Goal: Transaction & Acquisition: Purchase product/service

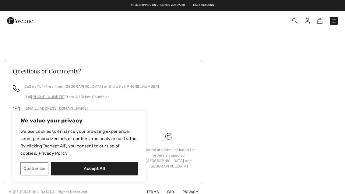
click at [44, 168] on button "Customize" at bounding box center [34, 168] width 28 height 13
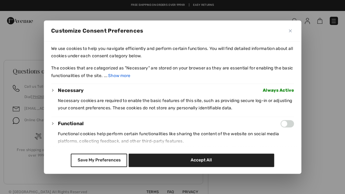
click at [114, 167] on button "Save My Preferences" at bounding box center [99, 159] width 56 height 13
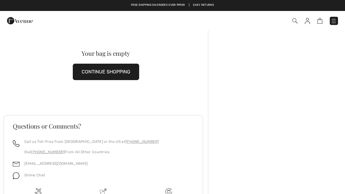
click at [125, 73] on button "CONTINUE SHOPPING" at bounding box center [106, 72] width 66 height 16
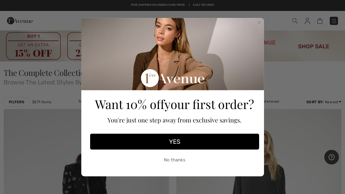
click at [256, 29] on div "Want 10% off your first order? You're just one step away from exclusive savings." at bounding box center [174, 75] width 172 height 110
click at [259, 22] on circle "Close dialog" at bounding box center [259, 22] width 6 height 6
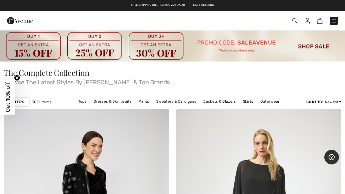
click at [317, 46] on img at bounding box center [172, 46] width 345 height 32
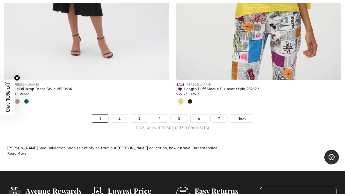
scroll to position [7164, 0]
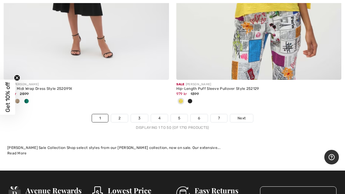
click at [244, 115] on span "Next" at bounding box center [241, 117] width 8 height 5
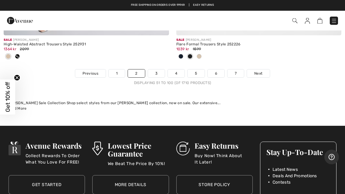
scroll to position [7321, 0]
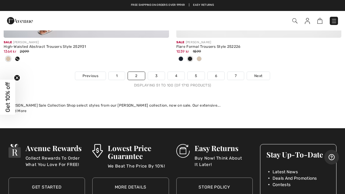
click at [262, 73] on span "Next" at bounding box center [258, 75] width 8 height 5
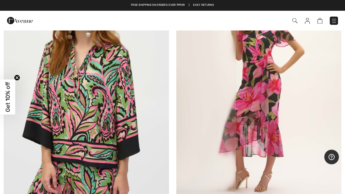
scroll to position [1258, 0]
click at [264, 114] on img at bounding box center [258, 86] width 165 height 248
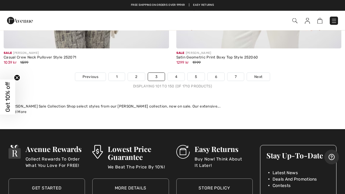
scroll to position [7167, 0]
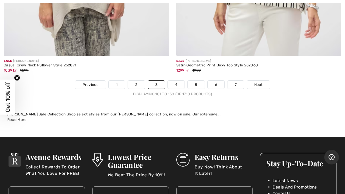
click at [257, 82] on span "Next" at bounding box center [258, 84] width 8 height 5
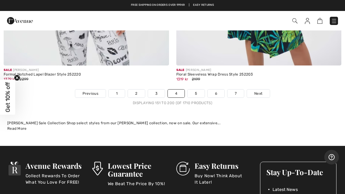
scroll to position [7142, 0]
click at [259, 91] on span "Next" at bounding box center [258, 93] width 8 height 5
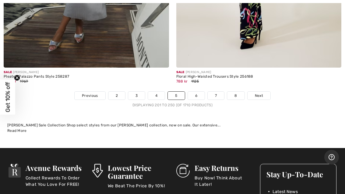
scroll to position [7175, 0]
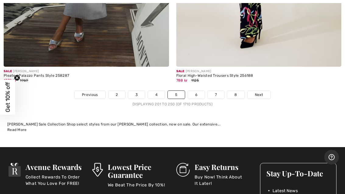
click at [262, 92] on span "Next" at bounding box center [259, 94] width 8 height 5
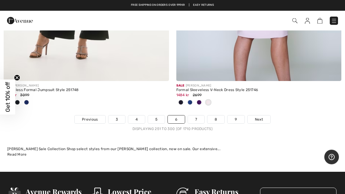
scroll to position [7221, 0]
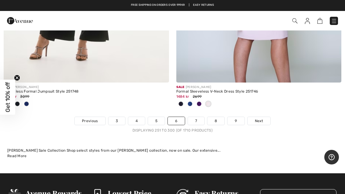
click at [261, 118] on span "Next" at bounding box center [259, 120] width 8 height 5
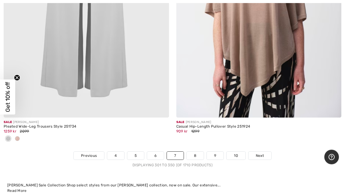
scroll to position [7221, 0]
click at [262, 153] on span "Next" at bounding box center [260, 155] width 8 height 5
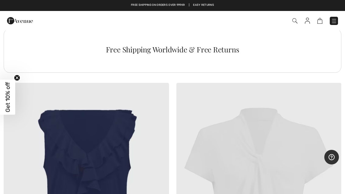
scroll to position [6851, 0]
